Goal: Information Seeking & Learning: Check status

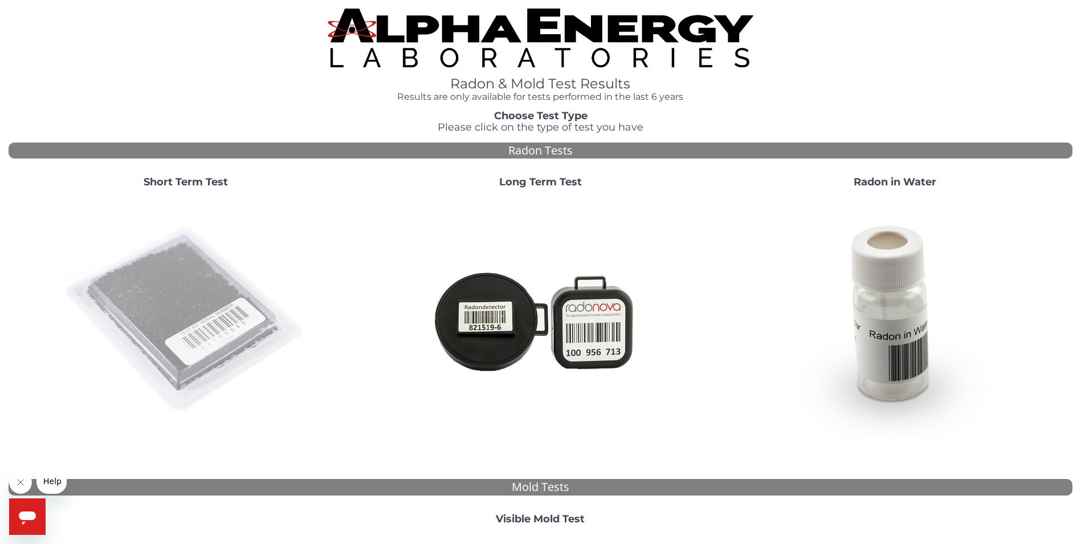
click at [157, 312] on img at bounding box center [185, 319] width 245 height 245
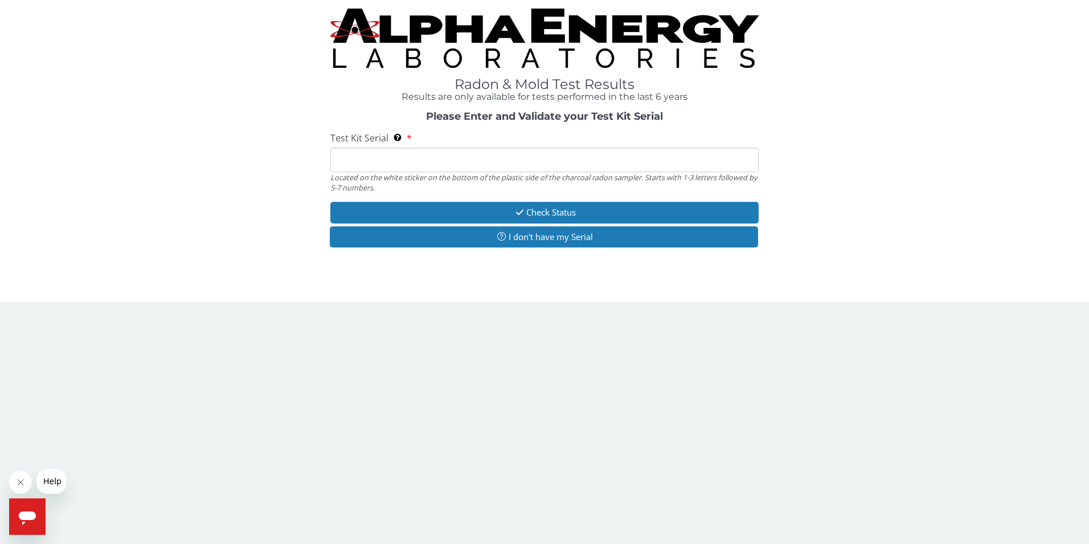
click at [377, 160] on input "Test Kit Serial Located on the white sticker on the bottom of the plastic side …" at bounding box center [544, 160] width 429 height 24
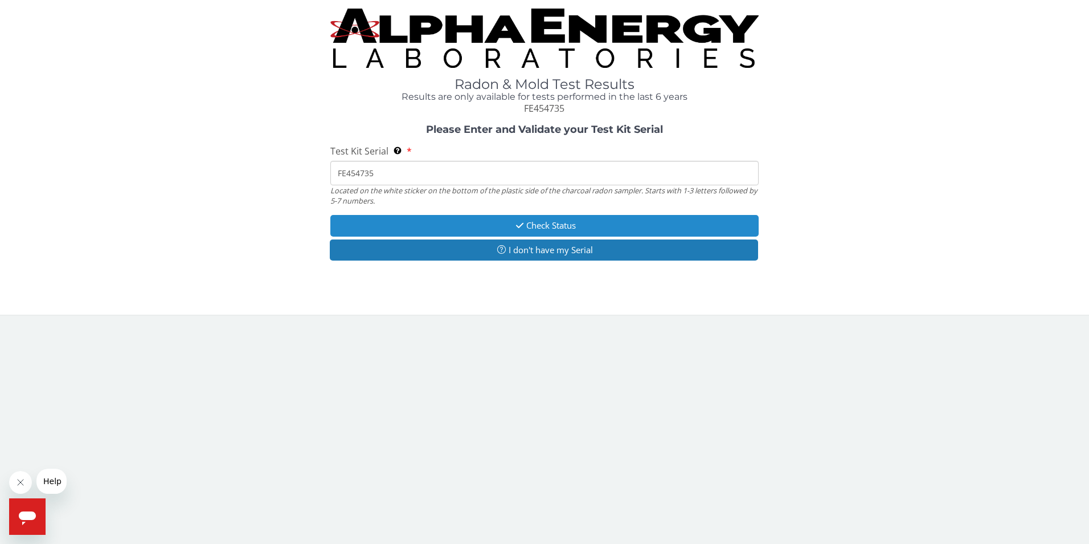
type input "FE454735"
click at [424, 225] on button "Check Status" at bounding box center [544, 225] width 429 height 21
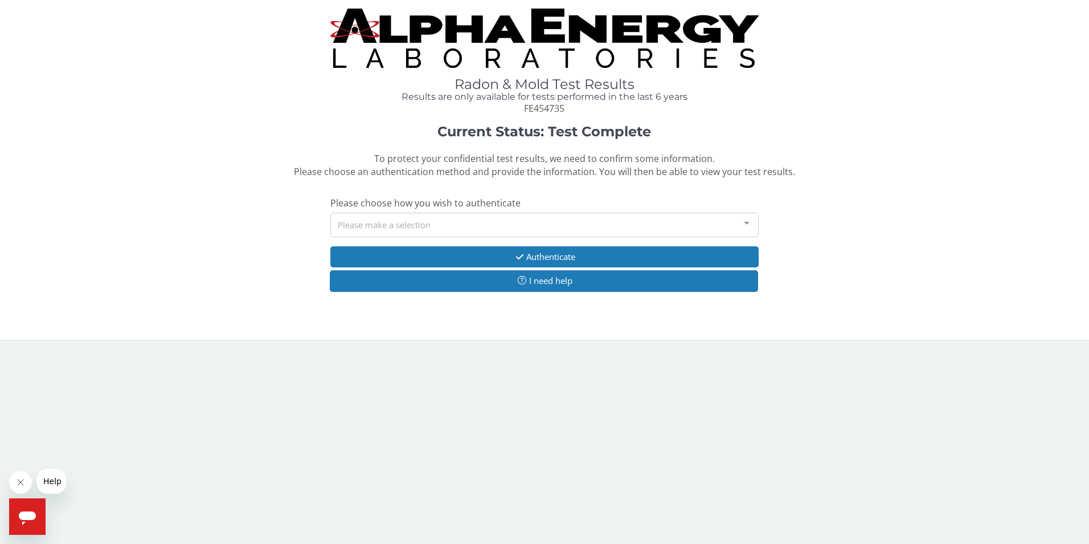
click at [748, 228] on div at bounding box center [747, 224] width 23 height 22
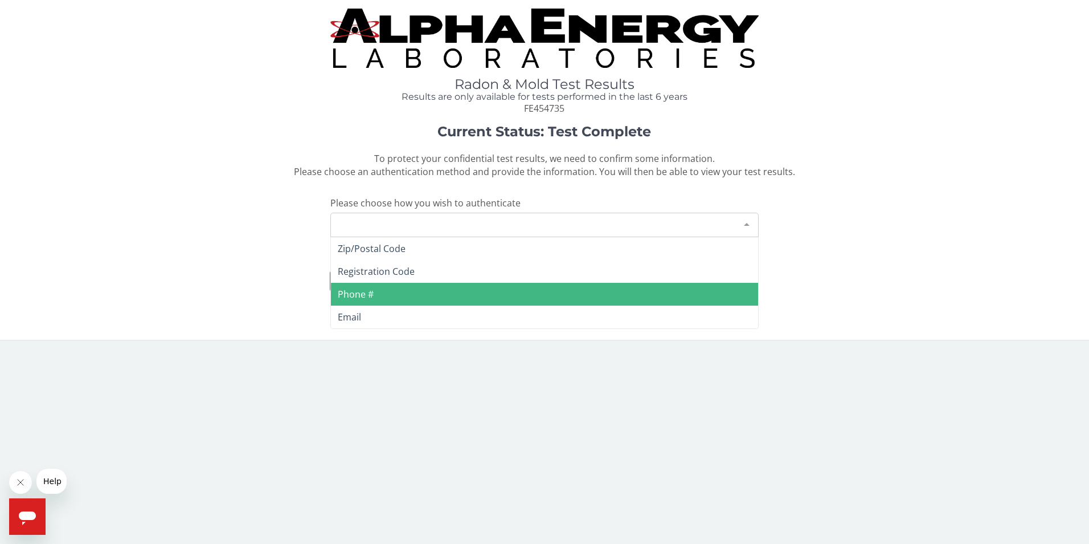
click at [648, 298] on span "Phone #" at bounding box center [545, 294] width 428 height 23
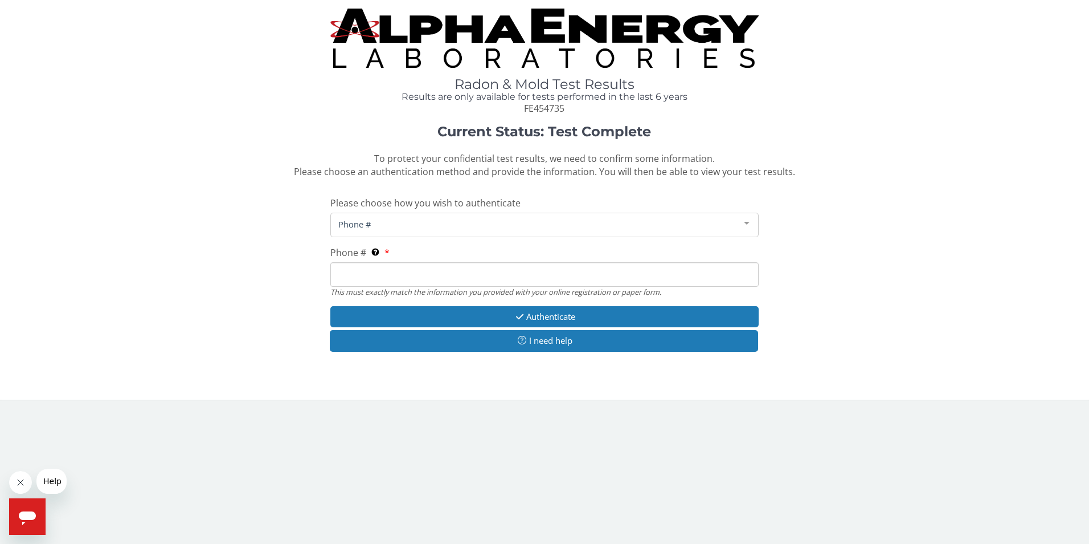
click at [517, 271] on input "Phone # This must exactly match the information you provided with your online r…" at bounding box center [544, 274] width 429 height 24
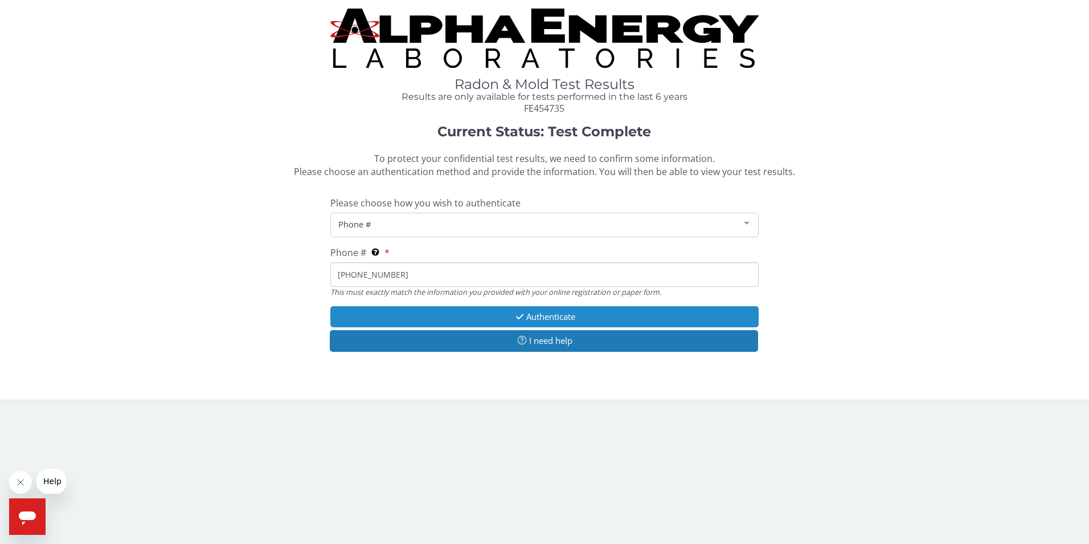
type input "[PHONE_NUMBER]"
click at [556, 313] on button "Authenticate" at bounding box center [544, 316] width 429 height 21
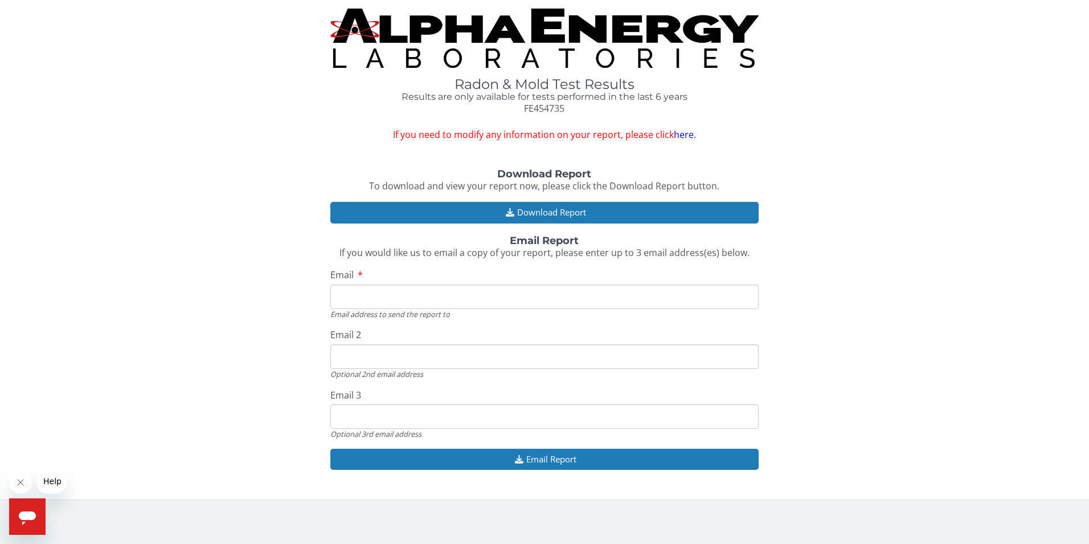
click at [458, 297] on input "Email" at bounding box center [544, 296] width 429 height 24
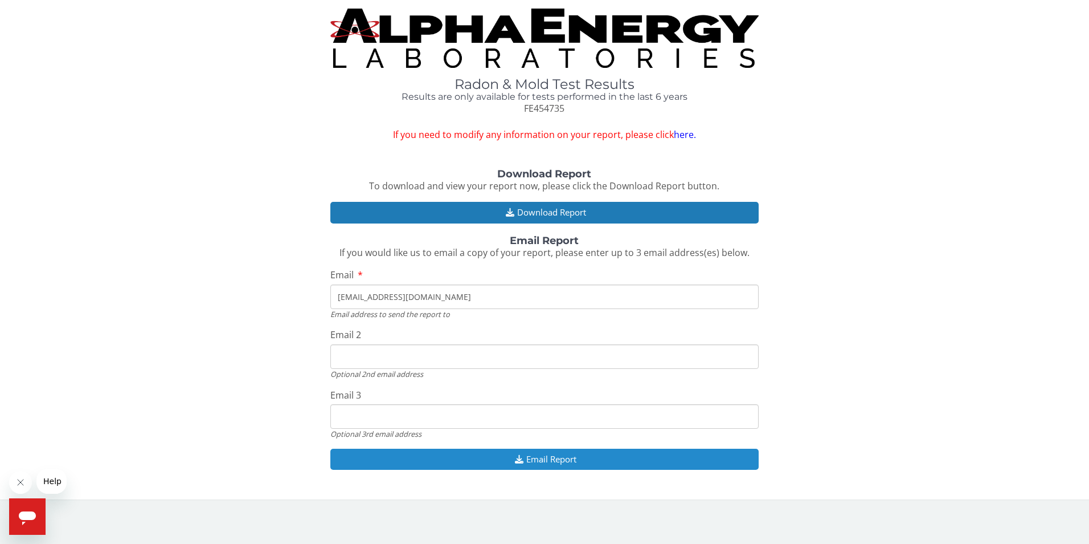
type input "[EMAIL_ADDRESS][DOMAIN_NAME]"
click at [447, 460] on button "Email Report" at bounding box center [544, 458] width 429 height 21
